Goal: Task Accomplishment & Management: Manage account settings

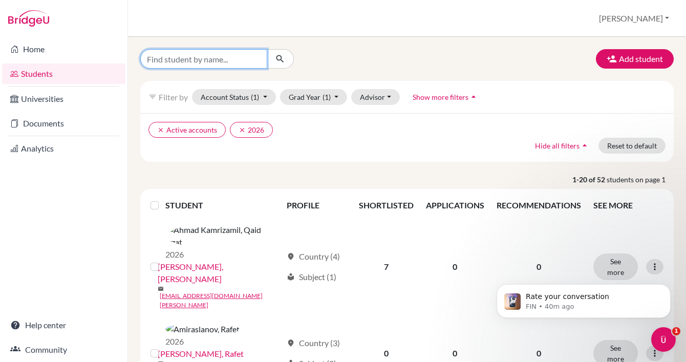
click at [229, 60] on input "Find student by name..." at bounding box center [203, 58] width 127 height 19
drag, startPoint x: 229, startPoint y: 60, endPoint x: 212, endPoint y: 68, distance: 18.6
click at [223, 62] on input "Alex" at bounding box center [203, 58] width 127 height 19
type input "[PERSON_NAME]"
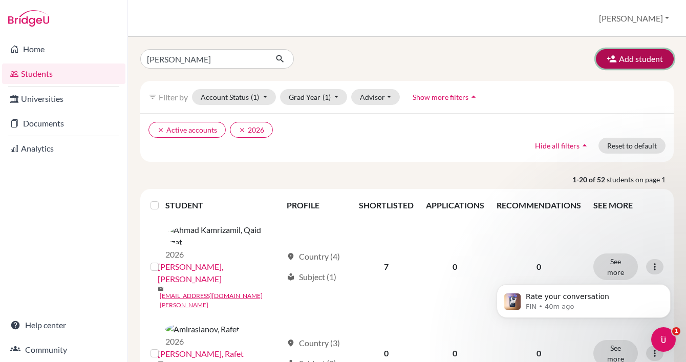
click at [627, 64] on button "Add student" at bounding box center [635, 58] width 78 height 19
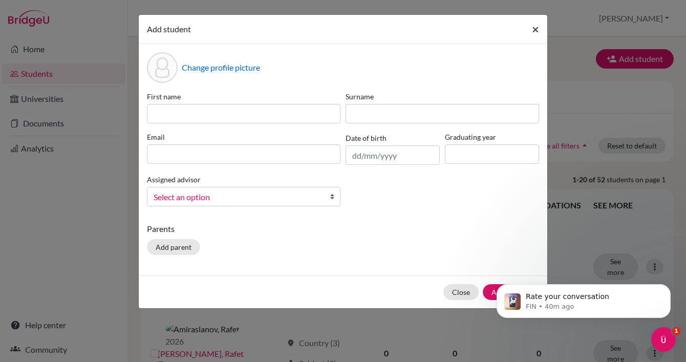
click at [536, 31] on span "×" at bounding box center [535, 29] width 7 height 15
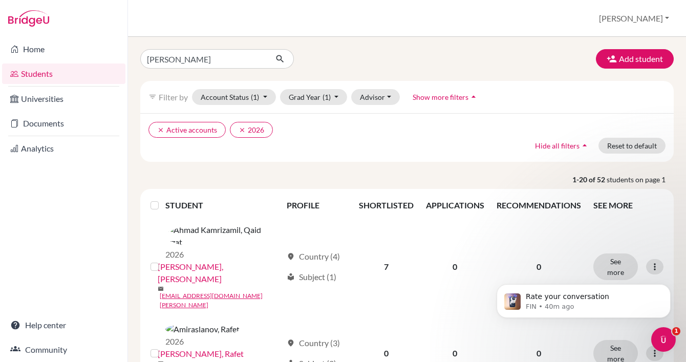
click at [671, 291] on div "Rate your conversation FIN • 40m ago" at bounding box center [584, 254] width 188 height 128
click at [283, 62] on icon "submit" at bounding box center [280, 59] width 10 height 10
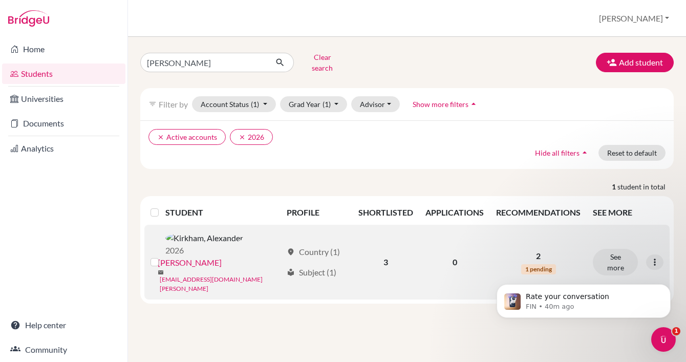
click at [215, 275] on link "akirkham@student.tisa.az" at bounding box center [221, 284] width 122 height 18
click at [222, 257] on link "Kirkham, Alexander" at bounding box center [190, 263] width 64 height 12
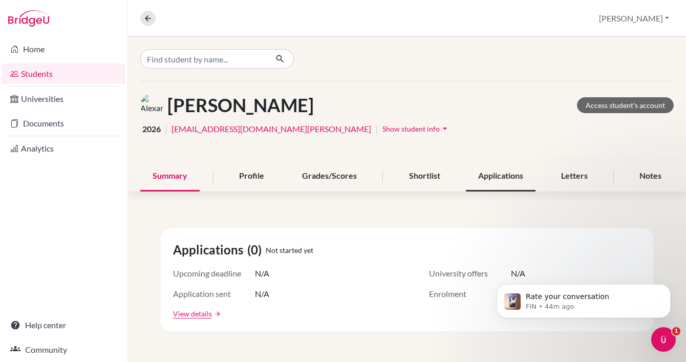
click at [493, 177] on div "Applications" at bounding box center [501, 176] width 70 height 30
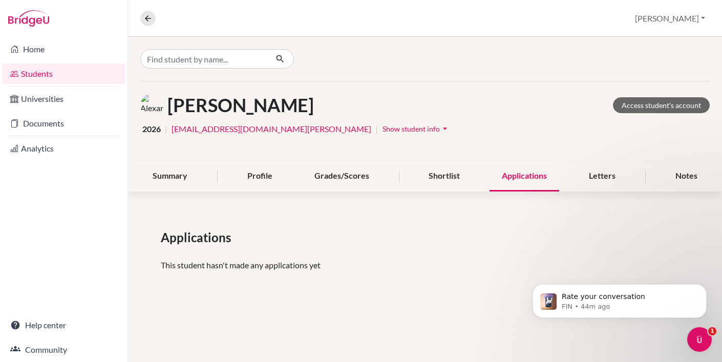
click at [524, 180] on div "Applications" at bounding box center [525, 176] width 70 height 30
click at [446, 179] on div "Shortlist" at bounding box center [444, 176] width 56 height 30
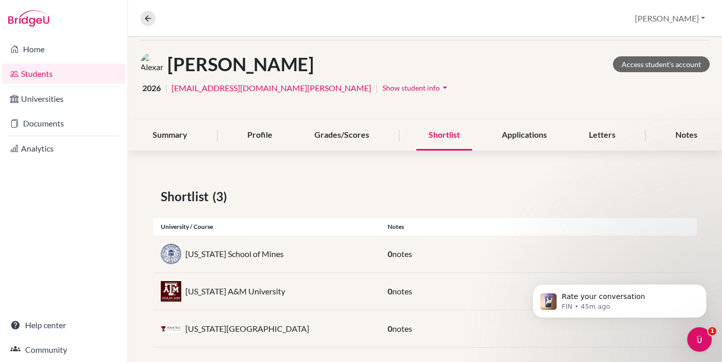
scroll to position [51, 0]
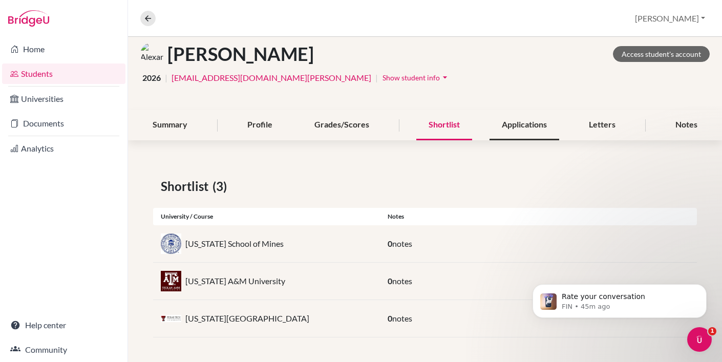
click at [539, 131] on div "Applications" at bounding box center [525, 125] width 70 height 30
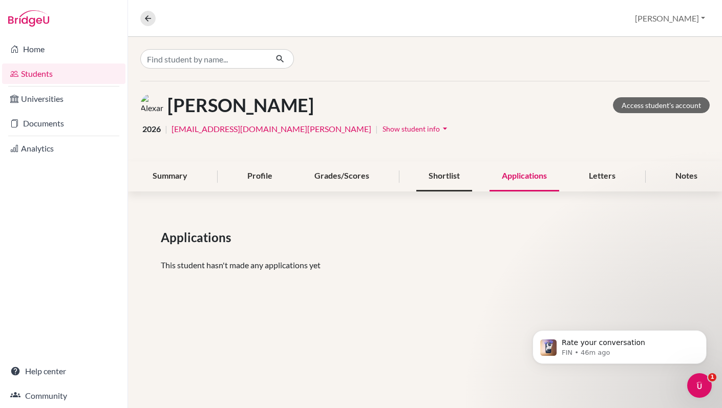
click at [449, 181] on div "Shortlist" at bounding box center [444, 176] width 56 height 30
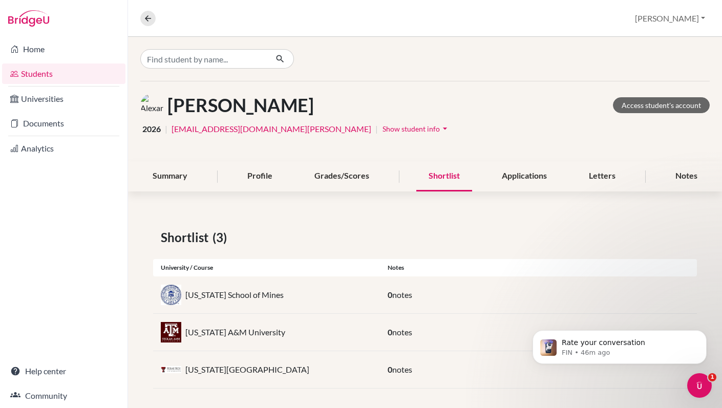
scroll to position [5, 0]
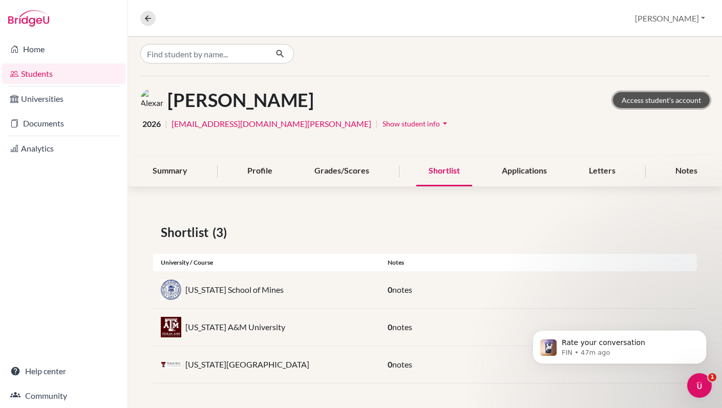
click at [655, 98] on link "Access student's account" at bounding box center [661, 100] width 97 height 16
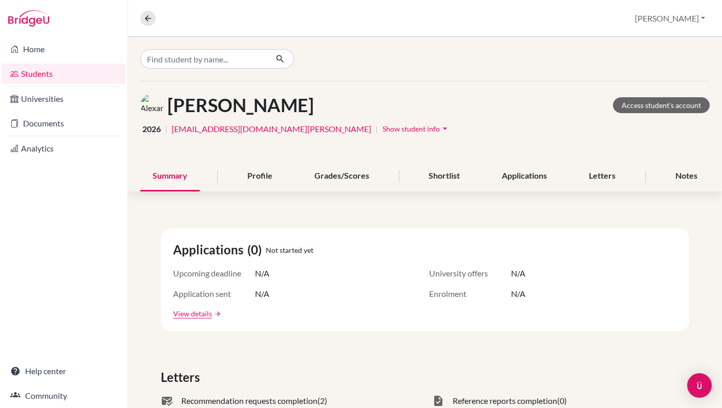
click at [382, 129] on span "Show student info" at bounding box center [410, 128] width 57 height 9
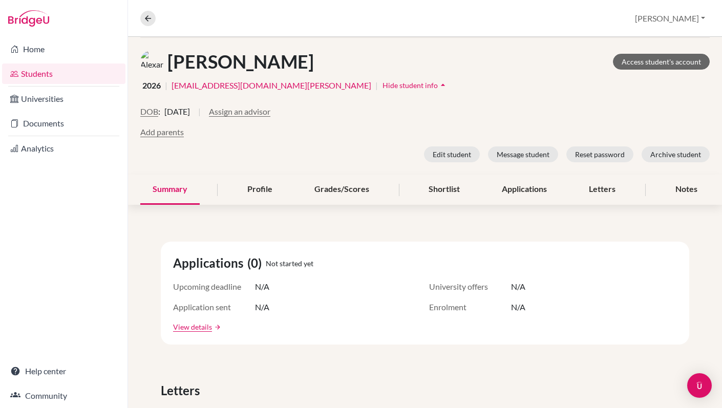
scroll to position [19, 0]
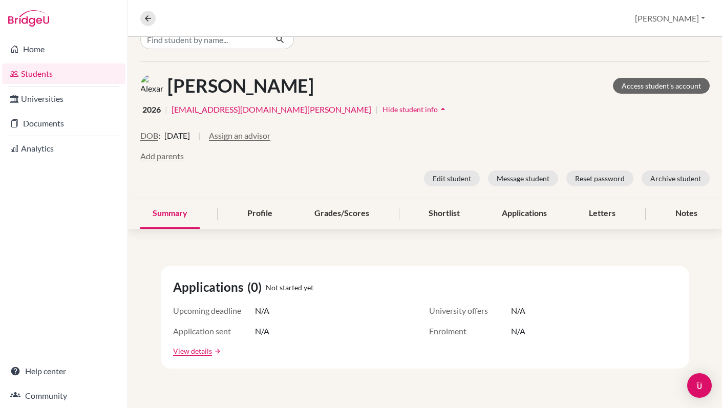
click at [226, 111] on link "[EMAIL_ADDRESS][DOMAIN_NAME][PERSON_NAME]" at bounding box center [272, 109] width 200 height 12
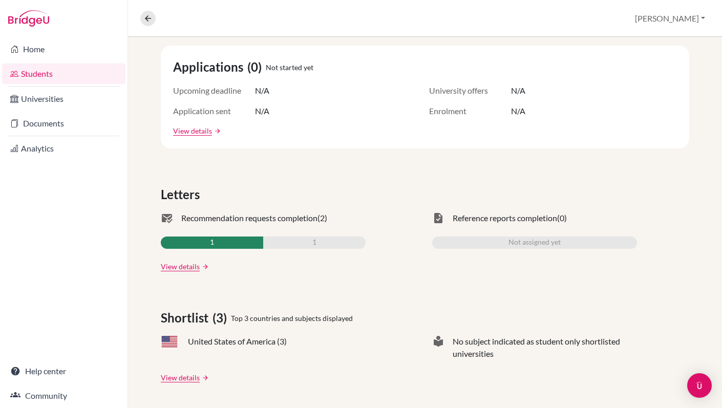
scroll to position [0, 0]
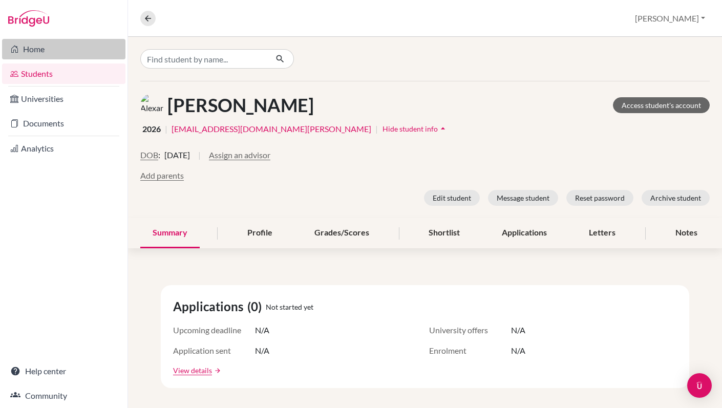
click at [53, 48] on link "Home" at bounding box center [63, 49] width 123 height 20
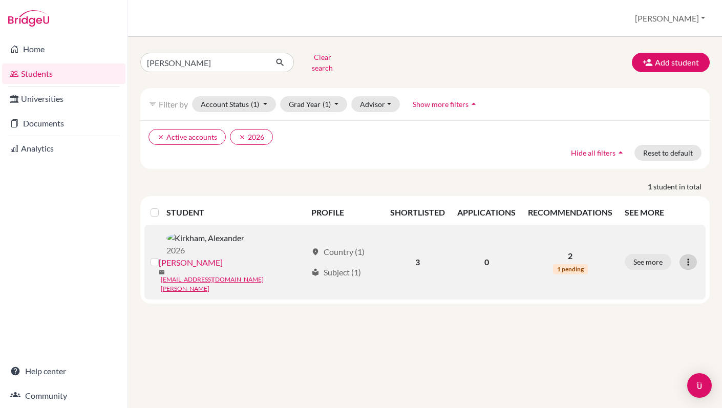
click at [687, 257] on icon at bounding box center [688, 262] width 10 height 10
click at [641, 261] on button "Edit student" at bounding box center [644, 269] width 81 height 16
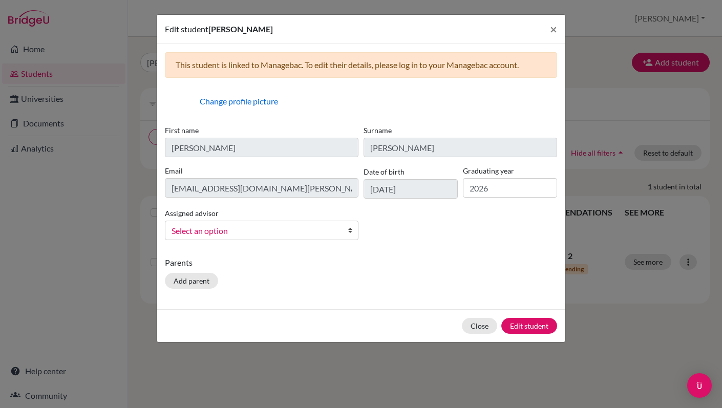
click at [160, 184] on div "This student is linked to Managebac. To edit their details, please log in to yo…" at bounding box center [361, 176] width 409 height 265
click at [529, 327] on button "Edit student" at bounding box center [529, 326] width 56 height 16
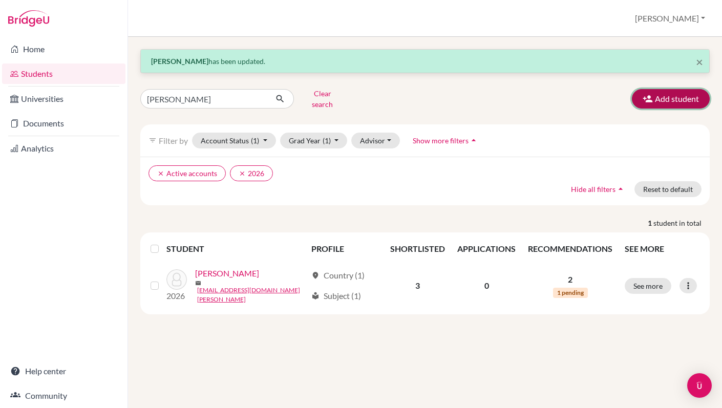
click at [658, 94] on button "Add student" at bounding box center [671, 98] width 78 height 19
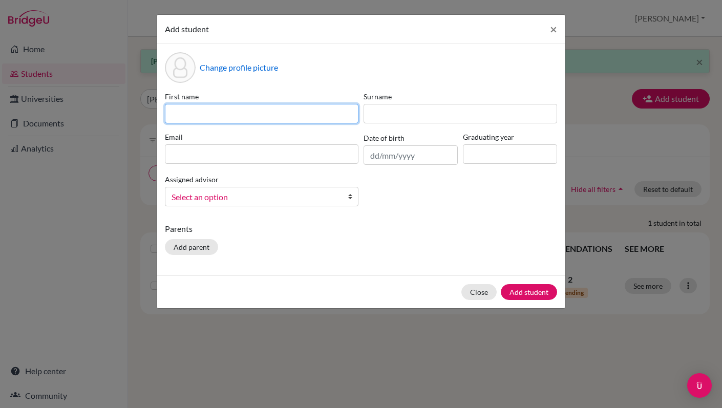
click at [237, 113] on input at bounding box center [262, 113] width 194 height 19
type input "S"
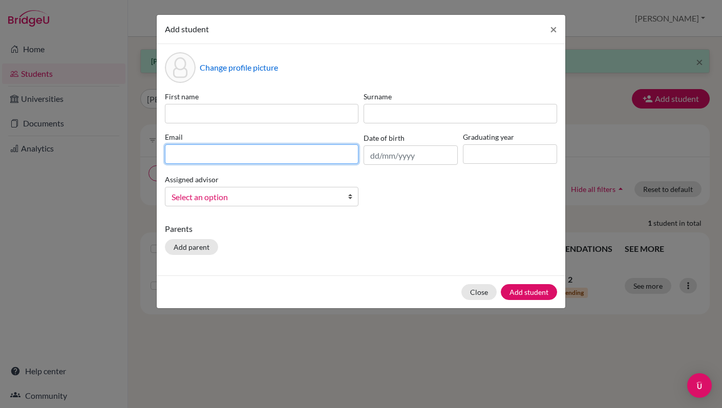
click at [209, 159] on input at bounding box center [262, 153] width 194 height 19
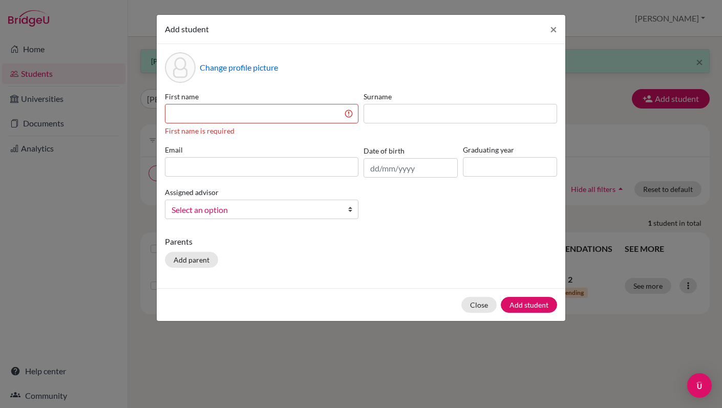
click at [394, 249] on div "Parents Add parent" at bounding box center [361, 254] width 392 height 36
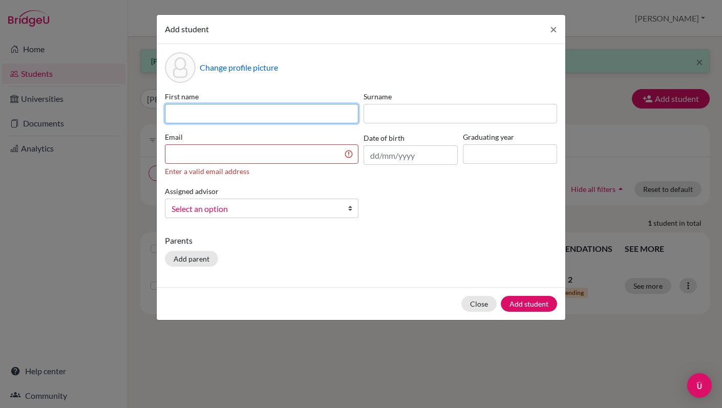
click at [328, 120] on input at bounding box center [262, 113] width 194 height 19
type input "[PERSON_NAME]"
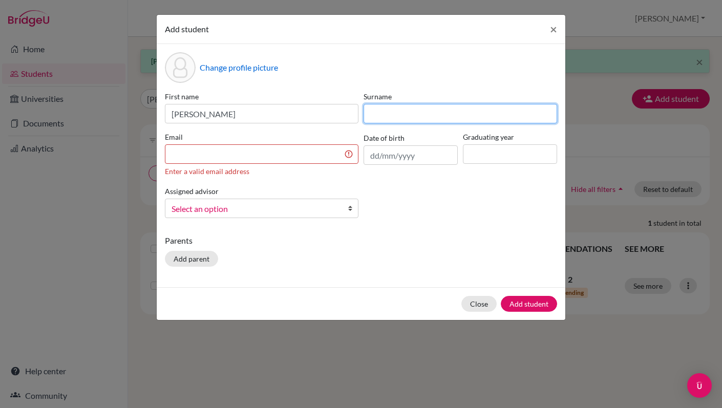
click at [404, 115] on input at bounding box center [461, 113] width 194 height 19
type input "Kirkham"
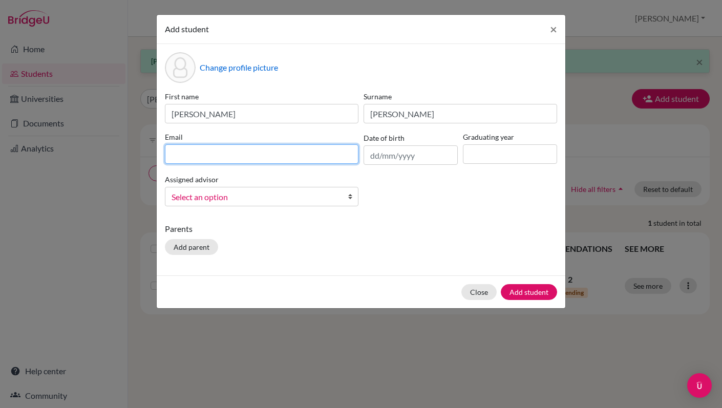
click at [301, 154] on input at bounding box center [262, 153] width 194 height 19
type input "a26kirkham@gmail.com"
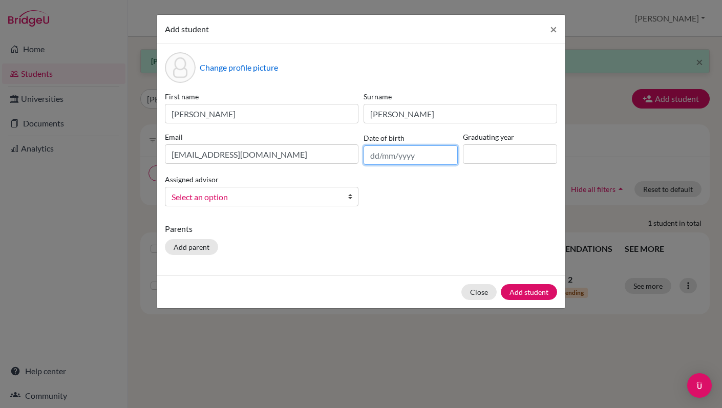
click at [386, 155] on input "text" at bounding box center [411, 154] width 94 height 19
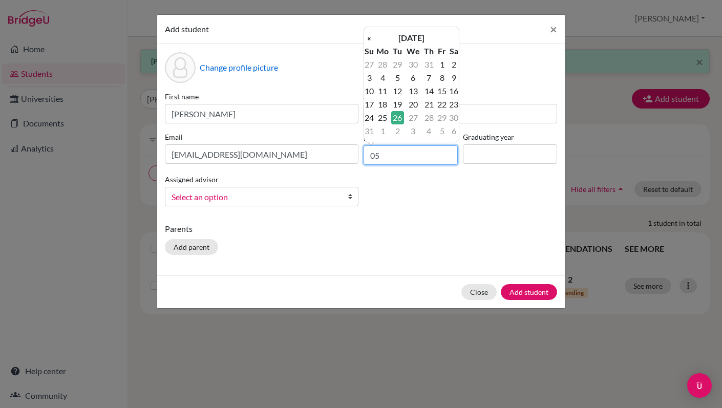
type input "0"
type input "05/07/2008"
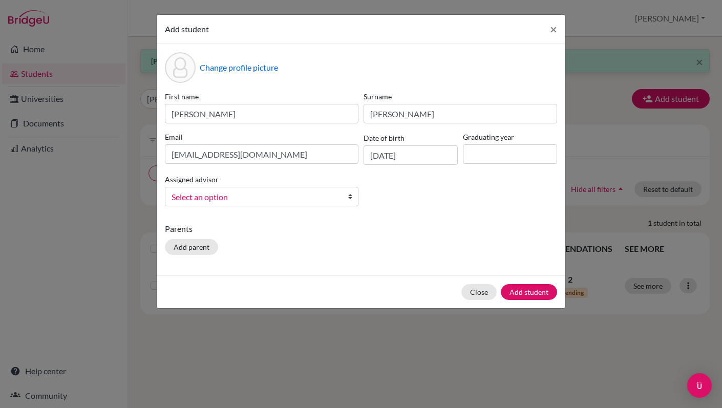
click at [412, 190] on div "First name Alexander Surname Kirkham Email a26kirkham@gmail.com Date of birth 0…" at bounding box center [360, 152] width 397 height 123
click at [491, 159] on input at bounding box center [510, 153] width 94 height 19
type input "2026"
click at [451, 195] on div "First name Alexander Surname Kirkham Email a26kirkham@gmail.com Date of birth 0…" at bounding box center [360, 152] width 397 height 123
click at [347, 196] on link "Select an option" at bounding box center [262, 196] width 194 height 19
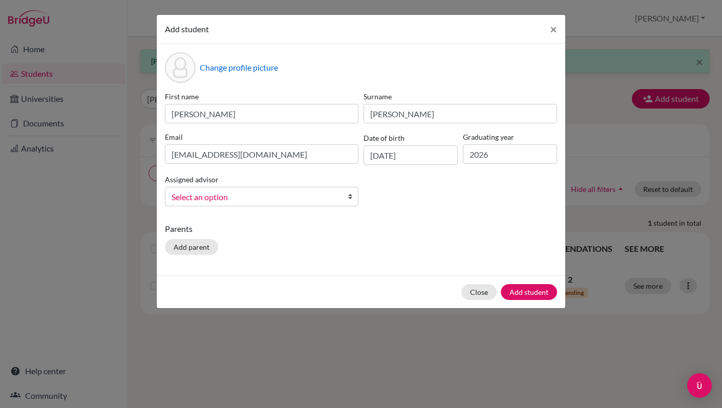
click at [347, 196] on link "Select an option" at bounding box center [262, 196] width 194 height 19
click at [349, 197] on b at bounding box center [353, 196] width 10 height 18
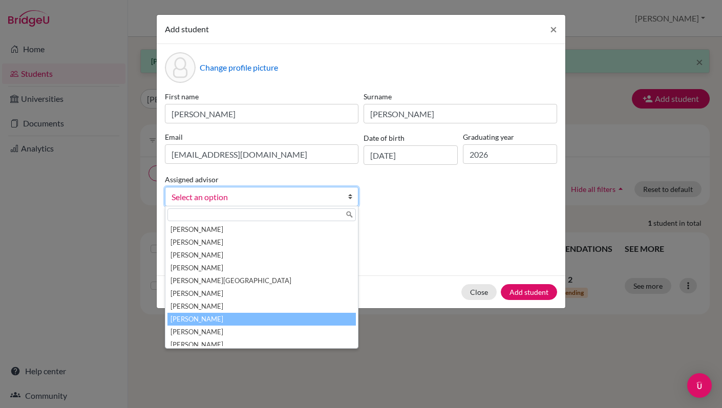
click at [254, 316] on li "Borgerding, Sarah" at bounding box center [261, 319] width 188 height 13
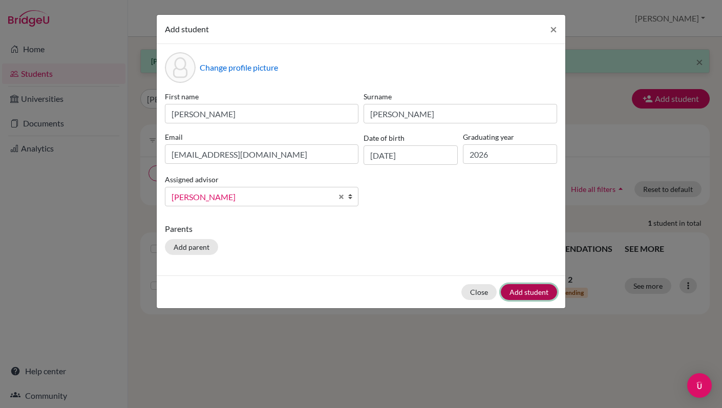
click at [533, 294] on button "Add student" at bounding box center [529, 292] width 56 height 16
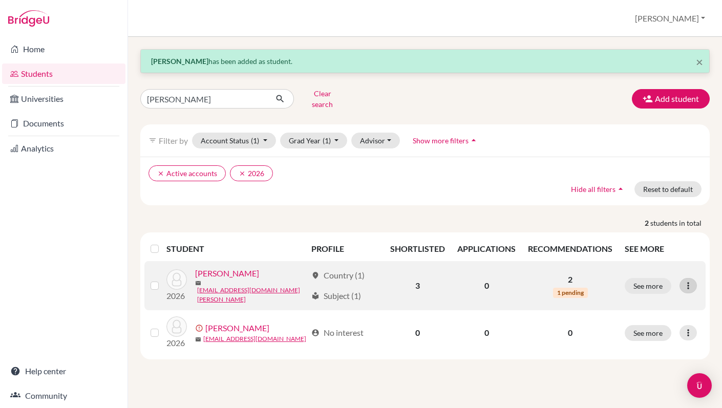
click at [688, 281] on icon at bounding box center [688, 286] width 10 height 10
click at [163, 280] on label at bounding box center [163, 280] width 0 height 0
click at [0, 0] on input "checkbox" at bounding box center [0, 0] width 0 height 0
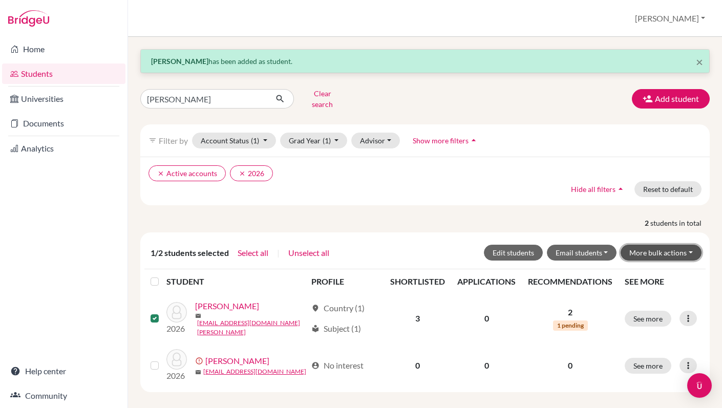
click at [652, 245] on button "More bulk actions" at bounding box center [661, 253] width 81 height 16
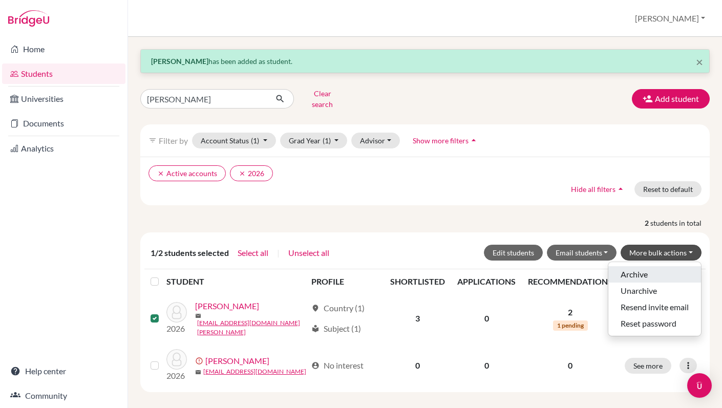
click at [652, 266] on button "Archive" at bounding box center [654, 274] width 93 height 16
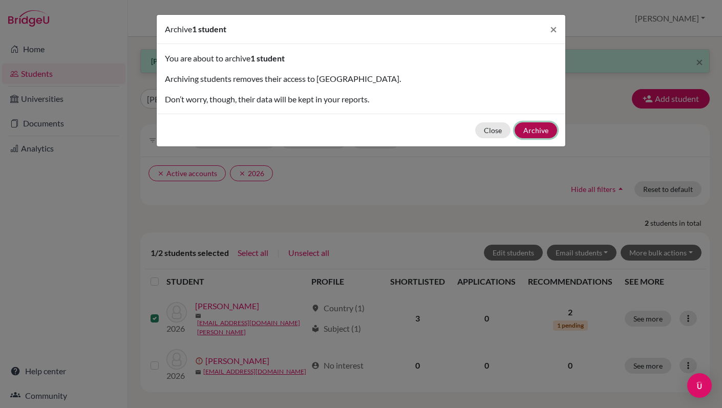
click at [535, 132] on button "Archive" at bounding box center [536, 130] width 42 height 16
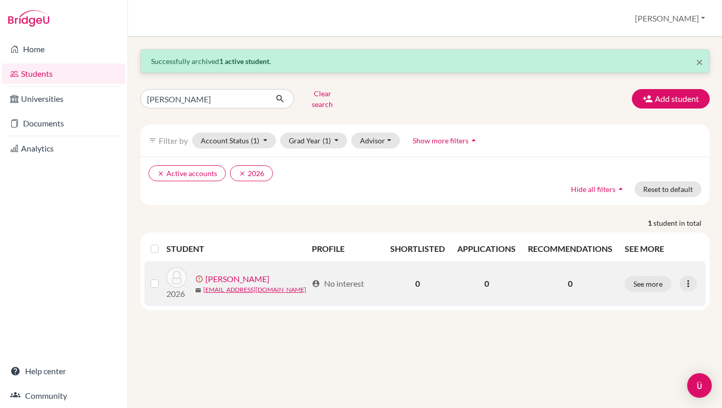
click at [242, 273] on link "Kirkham, Alexander" at bounding box center [237, 279] width 64 height 12
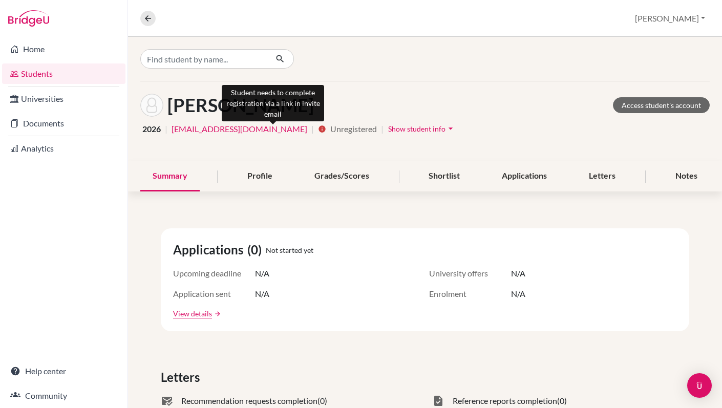
click at [318, 133] on icon "info" at bounding box center [322, 129] width 8 height 8
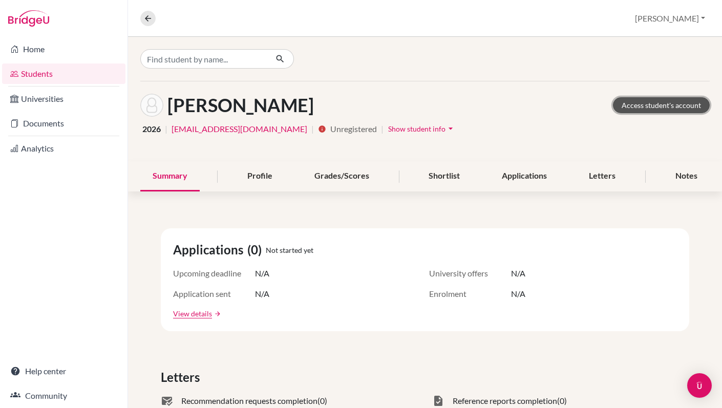
click at [647, 109] on link "Access student's account" at bounding box center [661, 105] width 97 height 16
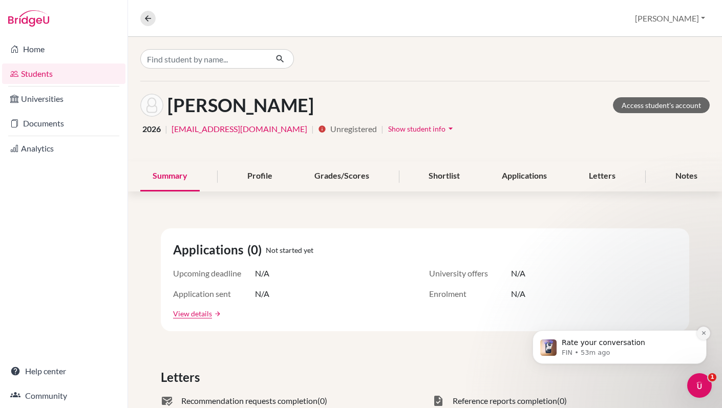
click at [703, 336] on button "Dismiss notification" at bounding box center [703, 333] width 13 height 13
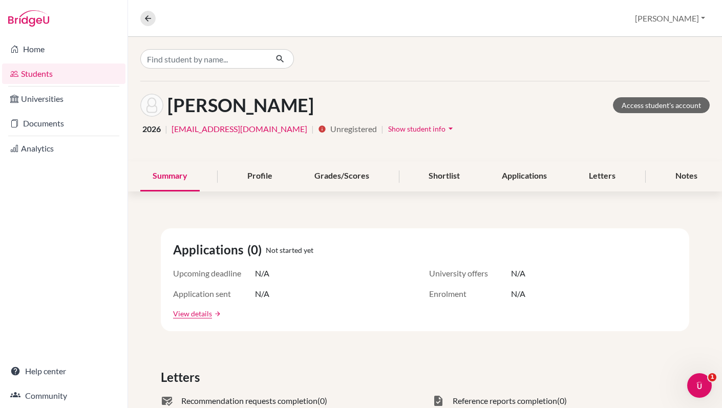
click at [40, 75] on link "Students" at bounding box center [63, 73] width 123 height 20
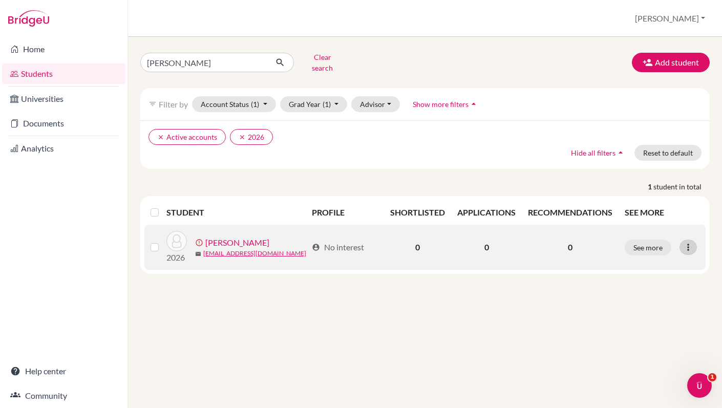
click at [686, 242] on icon at bounding box center [688, 247] width 10 height 10
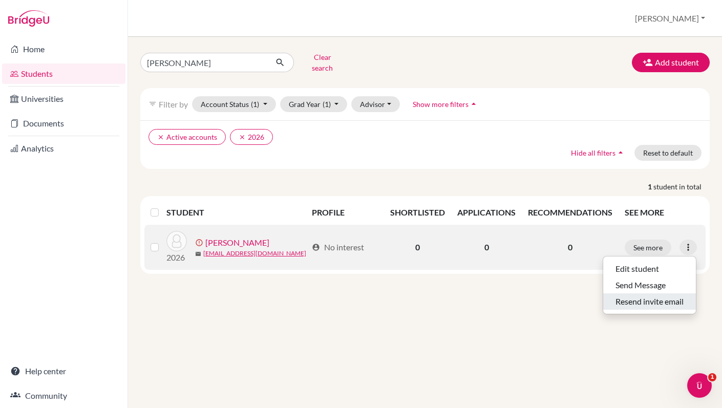
click at [664, 293] on button "Resend invite email" at bounding box center [649, 301] width 93 height 16
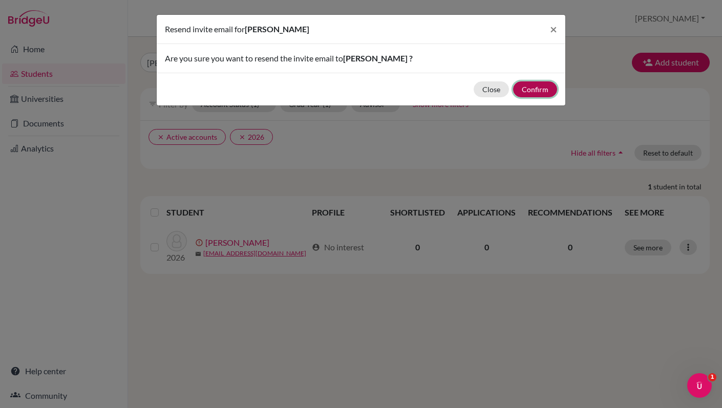
click at [534, 91] on button "Confirm" at bounding box center [535, 89] width 44 height 16
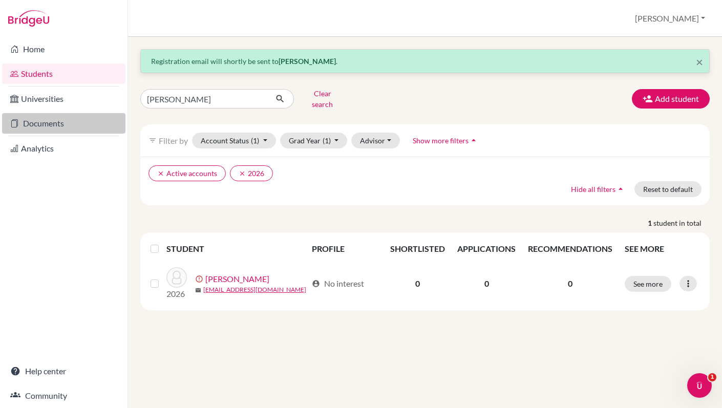
click at [66, 119] on link "Documents" at bounding box center [63, 123] width 123 height 20
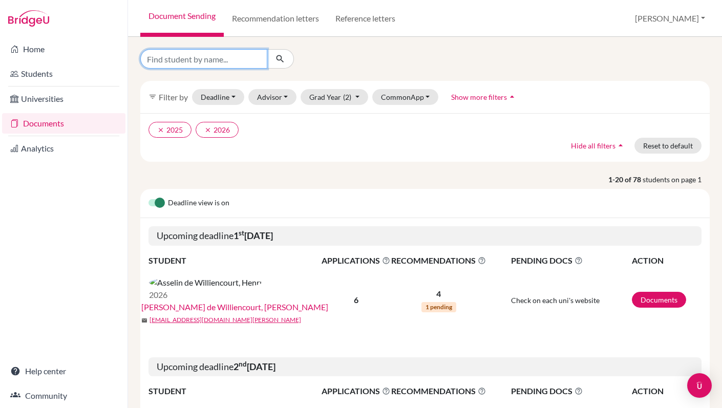
click at [225, 59] on input "Find student by name..." at bounding box center [203, 58] width 127 height 19
type input "[PERSON_NAME]"
